Goal: Transaction & Acquisition: Purchase product/service

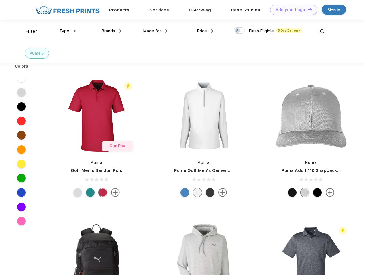
click at [291, 10] on link "Add your Logo Design Tool" at bounding box center [293, 10] width 47 height 10
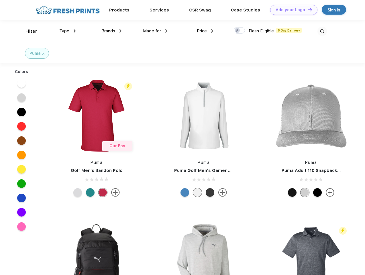
click at [0, 0] on div "Design Tool" at bounding box center [0, 0] width 0 height 0
click at [307, 9] on link "Add your Logo Design Tool" at bounding box center [293, 10] width 47 height 10
click at [27, 31] on div "Filter" at bounding box center [31, 31] width 12 height 7
click at [68, 31] on span "Type" at bounding box center [64, 30] width 10 height 5
click at [111, 31] on span "Brands" at bounding box center [108, 30] width 14 height 5
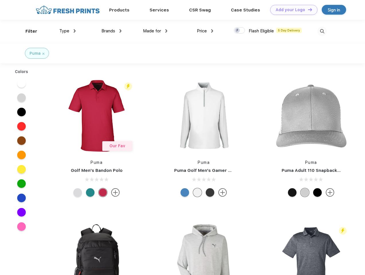
click at [155, 31] on span "Made for" at bounding box center [152, 30] width 18 height 5
click at [205, 31] on span "Price" at bounding box center [202, 30] width 10 height 5
click at [239, 31] on div at bounding box center [239, 30] width 11 height 6
click at [237, 31] on input "checkbox" at bounding box center [236, 29] width 4 height 4
click at [322, 31] on img at bounding box center [321, 31] width 9 height 9
